Goal: Task Accomplishment & Management: Use online tool/utility

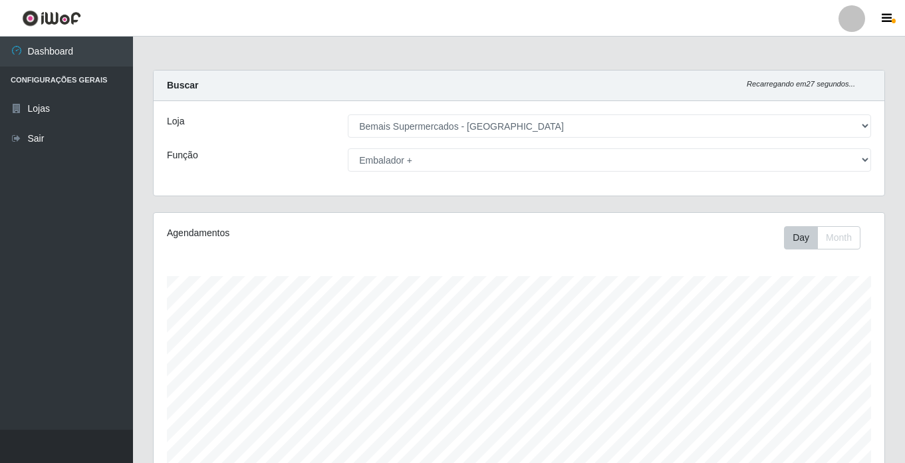
select select "250"
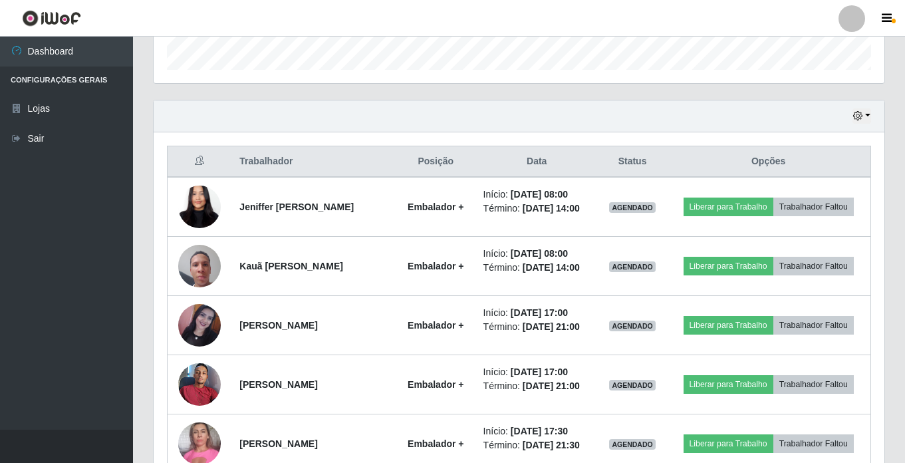
scroll to position [362, 0]
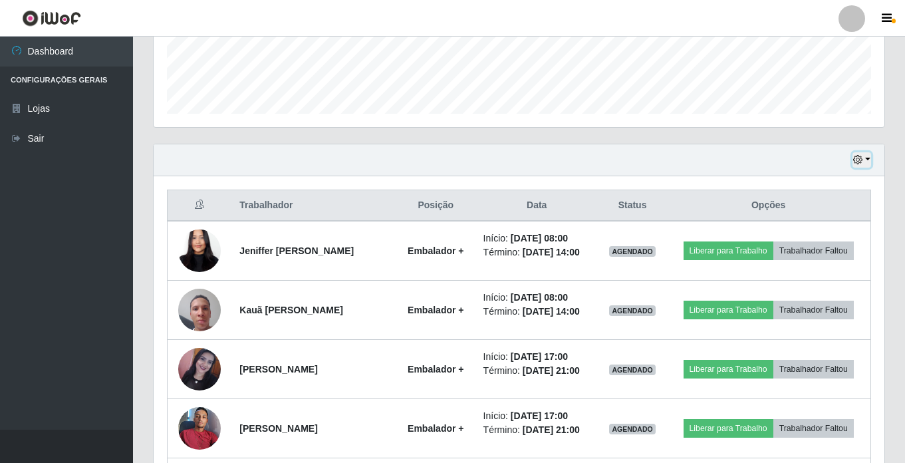
click at [866, 162] on button "button" at bounding box center [861, 159] width 19 height 15
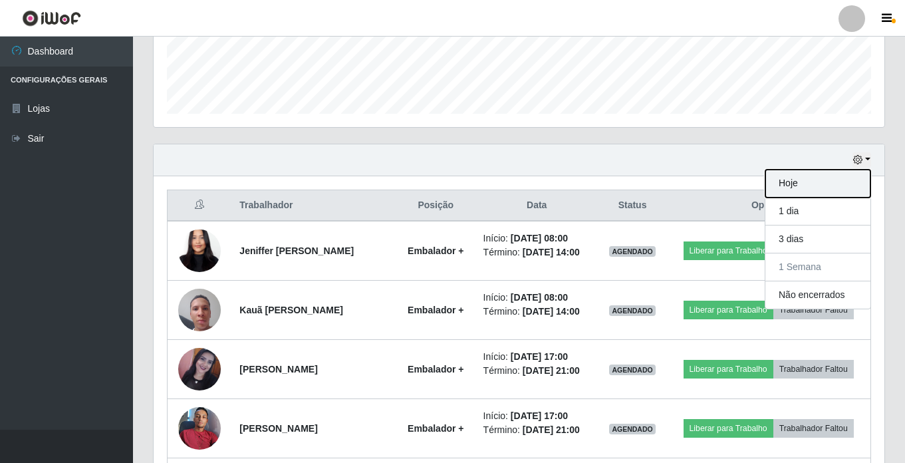
click at [790, 187] on button "Hoje" at bounding box center [817, 184] width 105 height 28
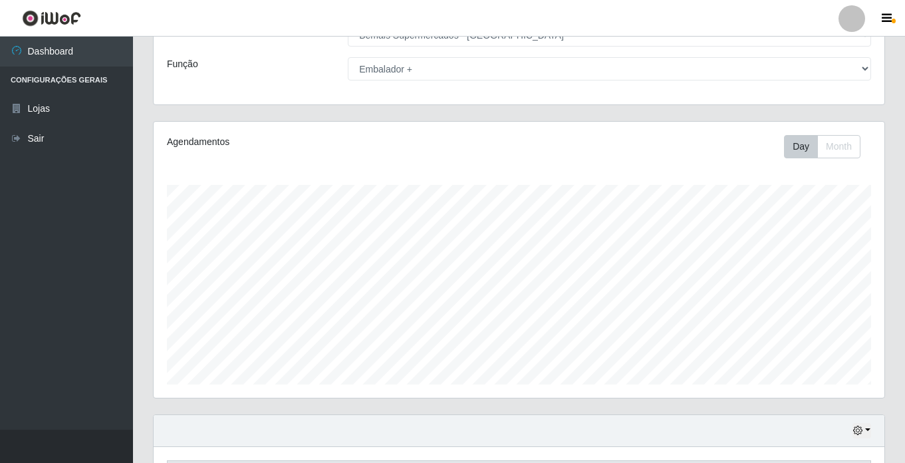
scroll to position [0, 0]
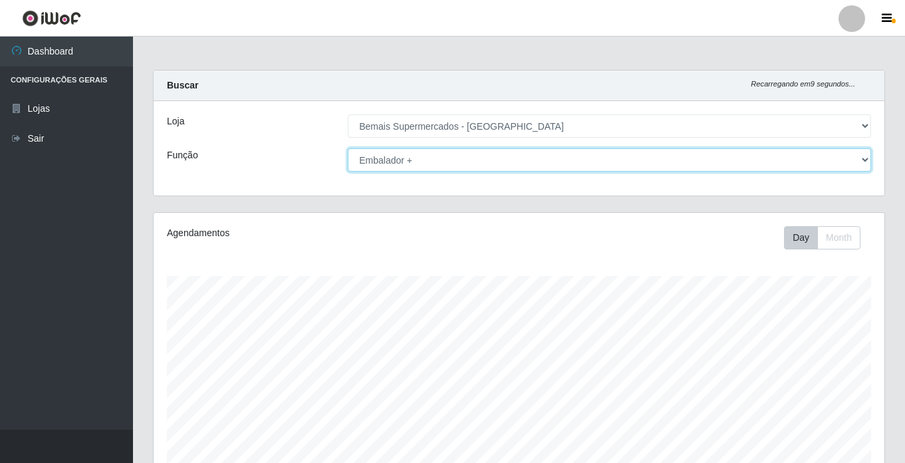
click at [427, 166] on select "[Selecione...] ASG ASG + ASG ++ Auxiliar de Estacionamento Auxiliar de Estacion…" at bounding box center [609, 159] width 523 height 23
select select "[Selecione...]"
click at [348, 148] on select "[Selecione...] ASG ASG + ASG ++ Auxiliar de Estacionamento Auxiliar de Estacion…" at bounding box center [609, 159] width 523 height 23
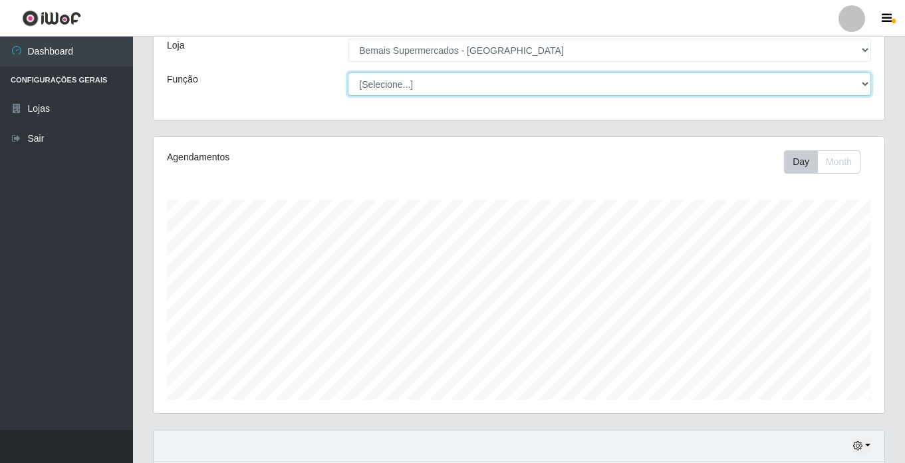
scroll to position [183, 0]
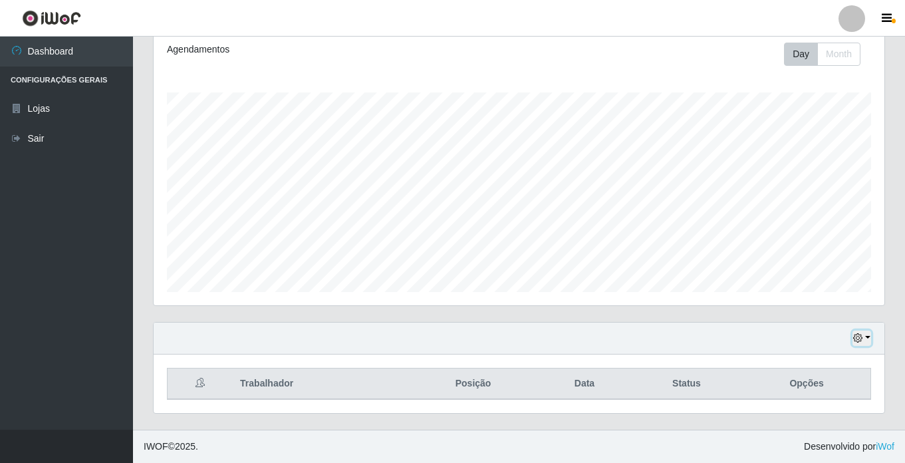
click at [862, 338] on icon "button" at bounding box center [857, 337] width 9 height 9
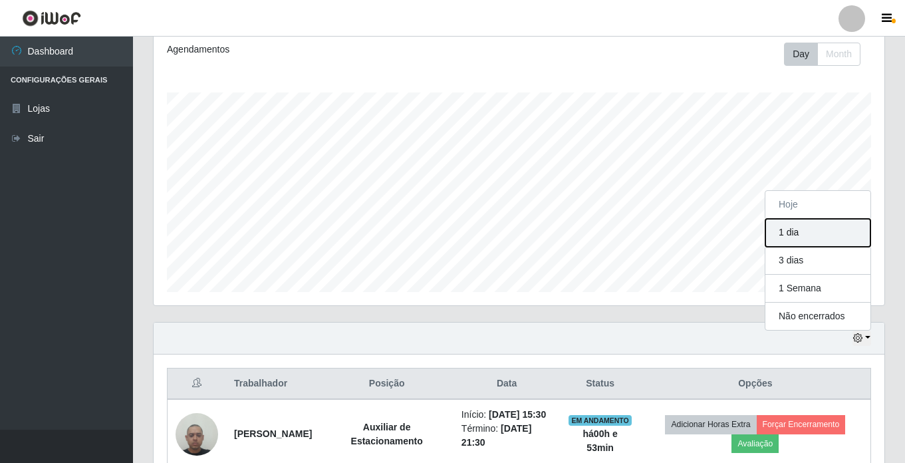
click at [780, 237] on button "1 dia" at bounding box center [817, 233] width 105 height 28
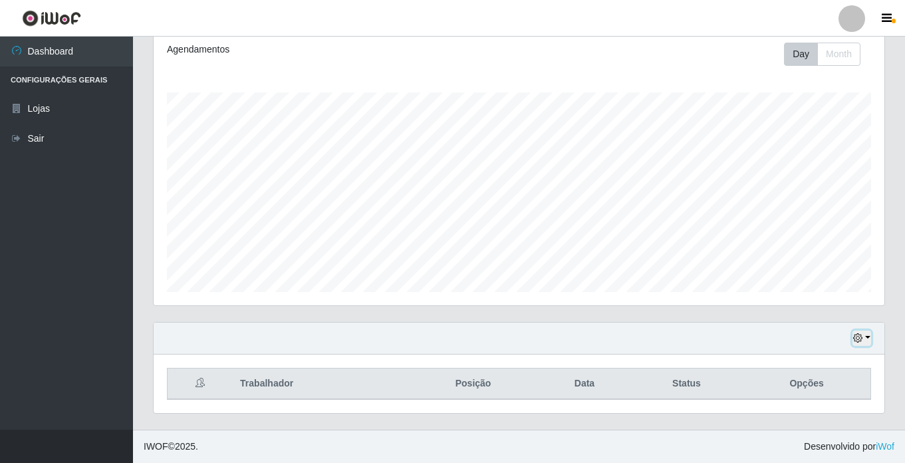
click at [868, 338] on button "button" at bounding box center [861, 337] width 19 height 15
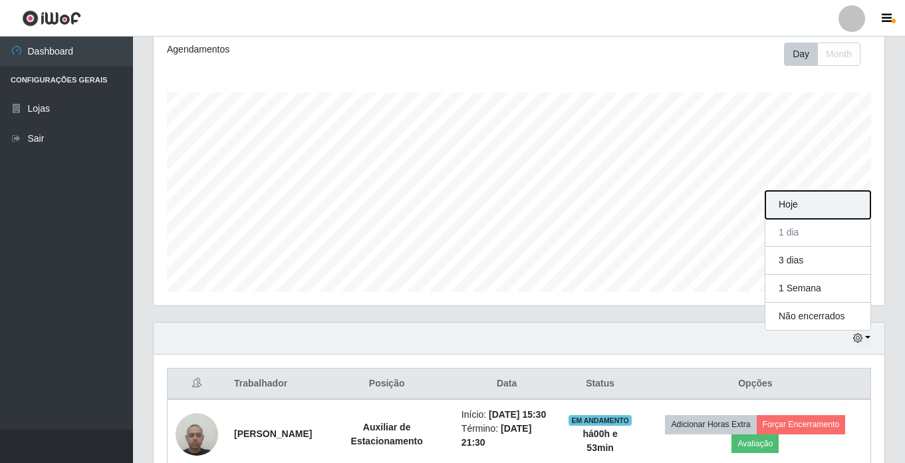
click at [814, 198] on button "Hoje" at bounding box center [817, 205] width 105 height 28
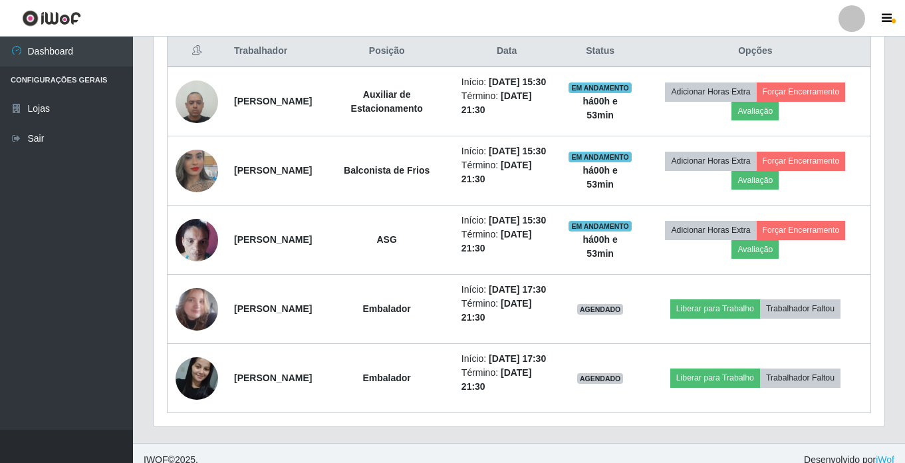
scroll to position [599, 0]
